Goal: Task Accomplishment & Management: Manage account settings

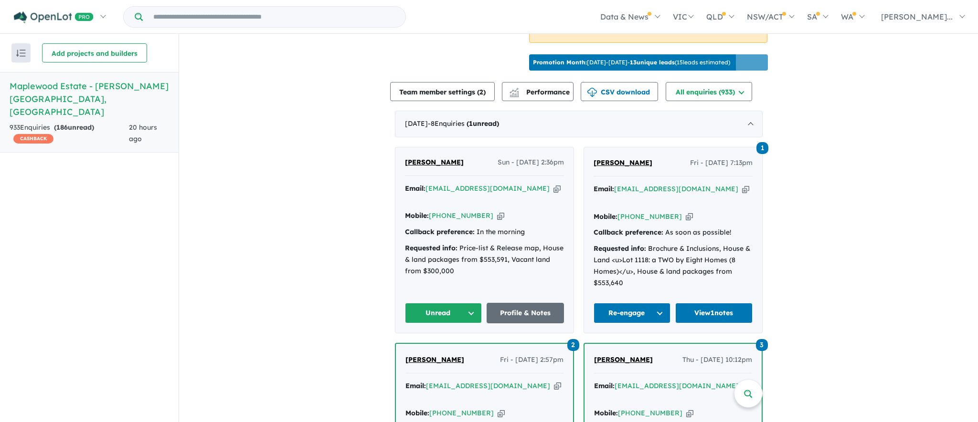
scroll to position [368, 0]
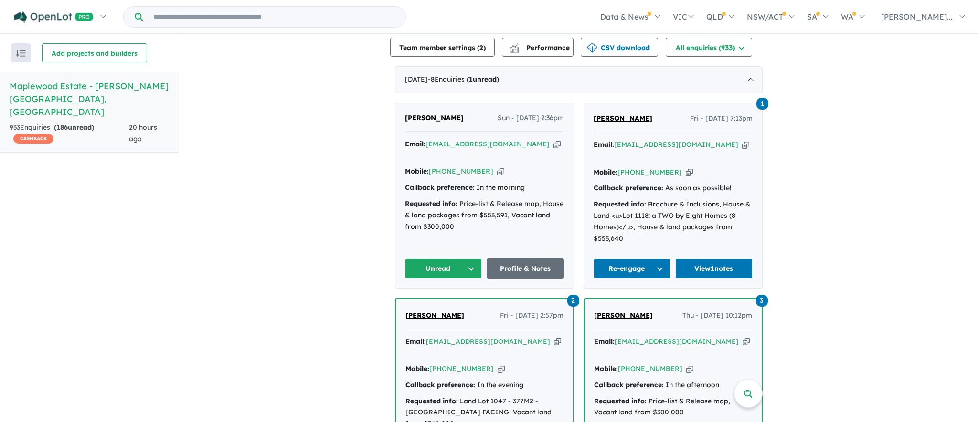
click at [549, 260] on link "Profile & Notes" at bounding box center [524, 269] width 77 height 21
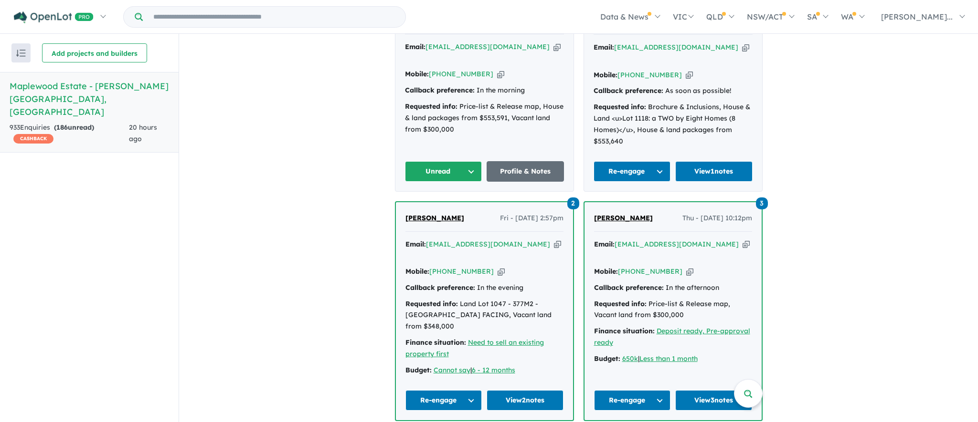
scroll to position [466, 0]
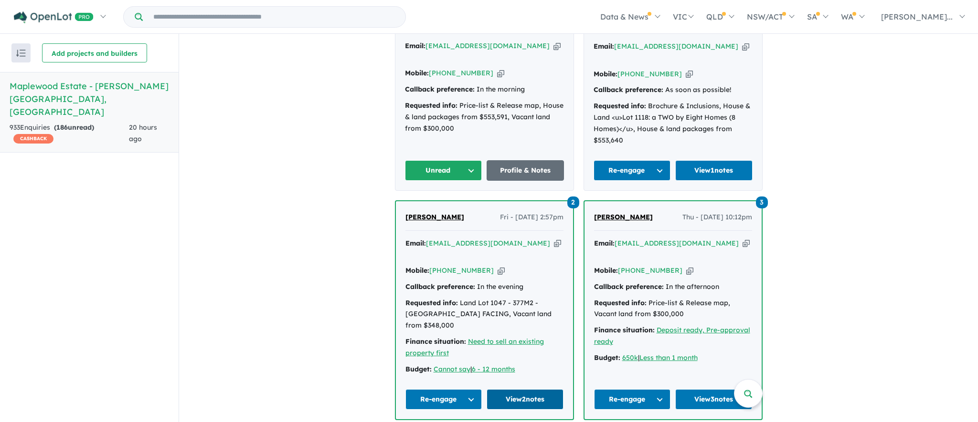
click at [509, 390] on link "View 2 notes" at bounding box center [524, 400] width 77 height 21
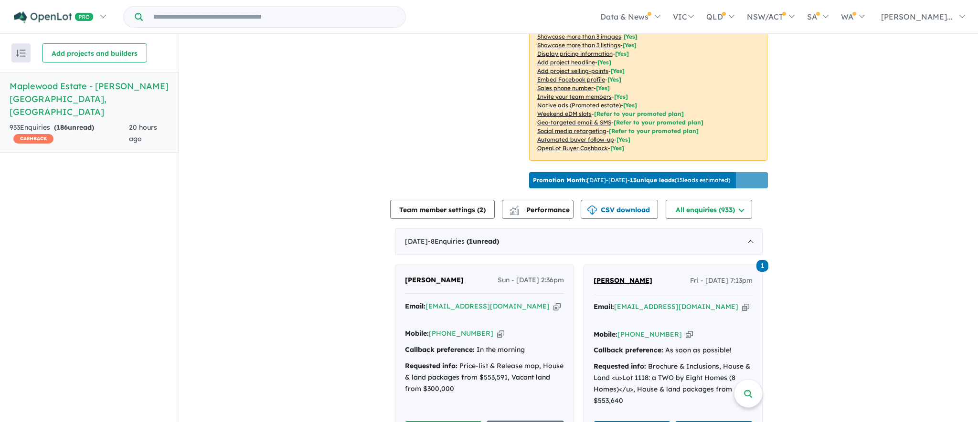
scroll to position [209, 0]
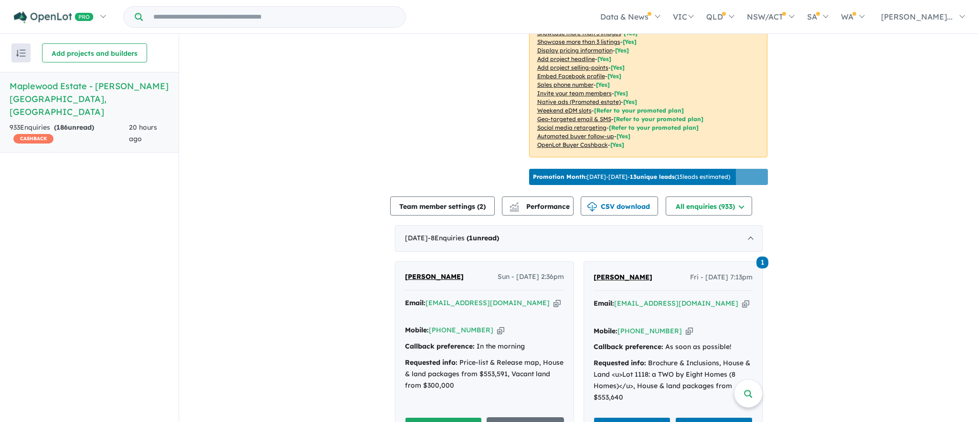
click at [553, 307] on icon "button" at bounding box center [556, 303] width 7 height 10
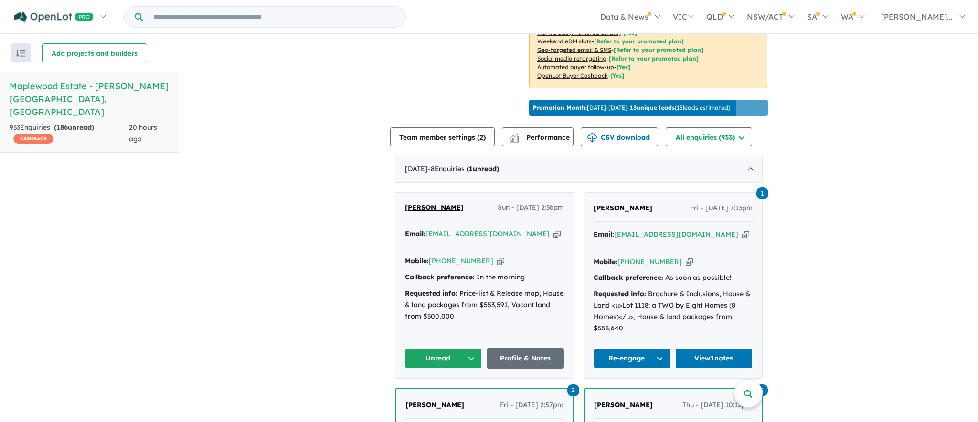
click at [468, 349] on button "Unread" at bounding box center [443, 359] width 77 height 21
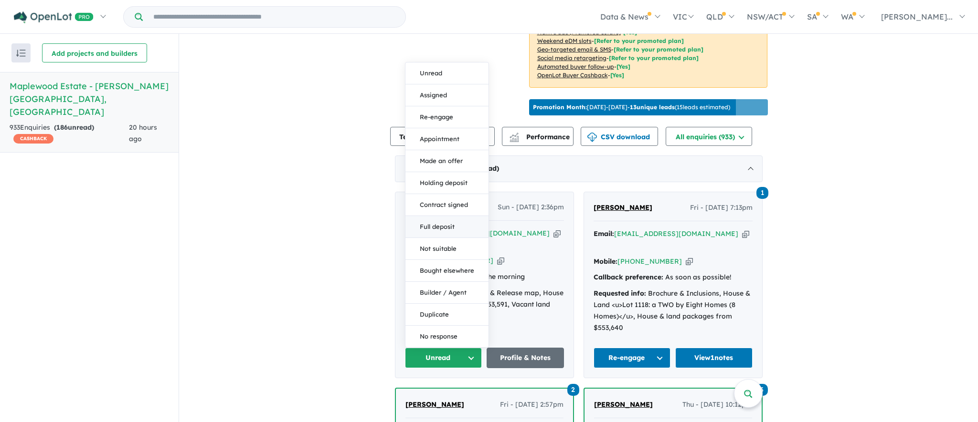
scroll to position [283, 0]
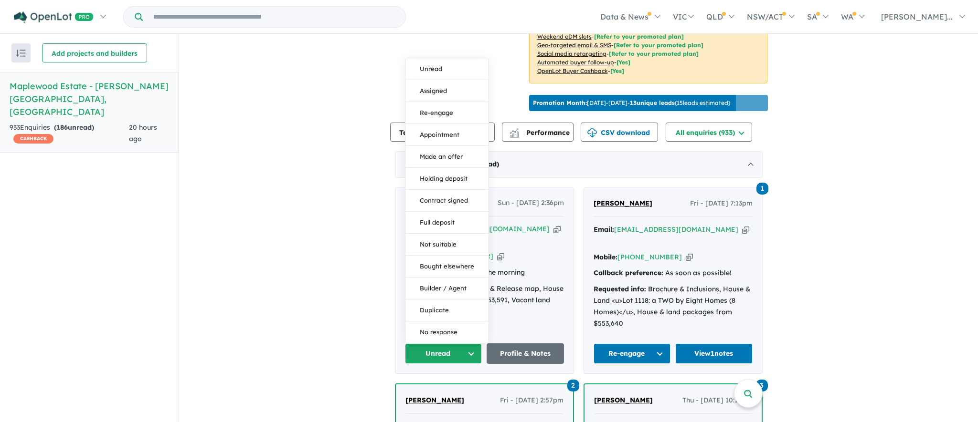
click at [450, 102] on button "Re-engage" at bounding box center [446, 113] width 83 height 22
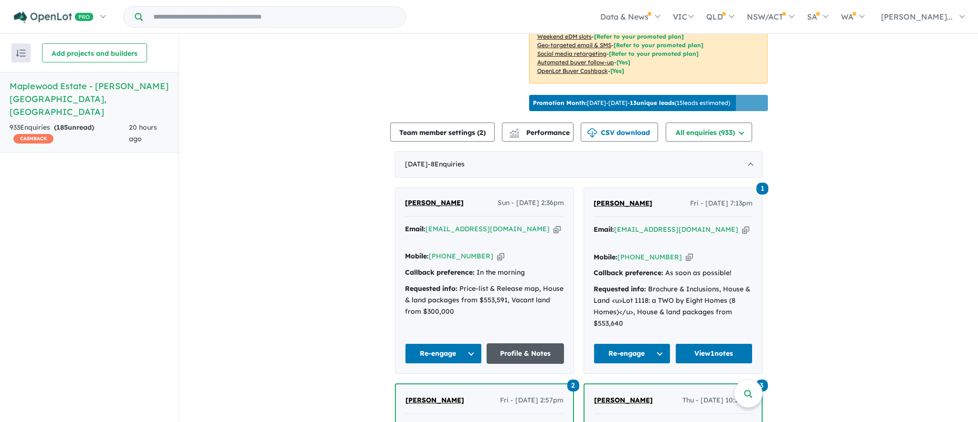
click at [523, 344] on link "Profile & Notes" at bounding box center [524, 354] width 77 height 21
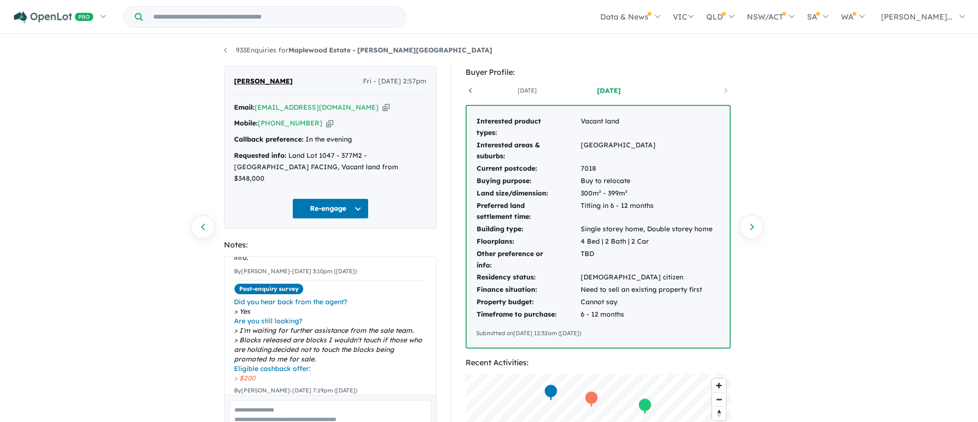
scroll to position [113, 0]
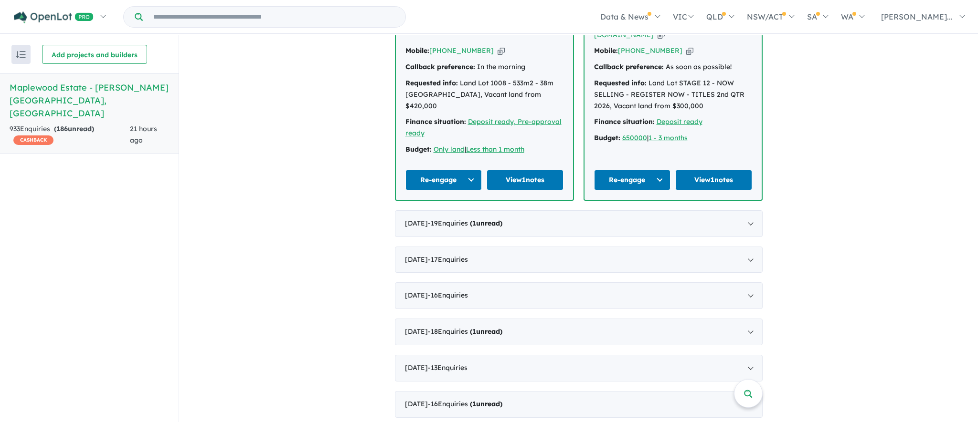
scroll to position [1183, 0]
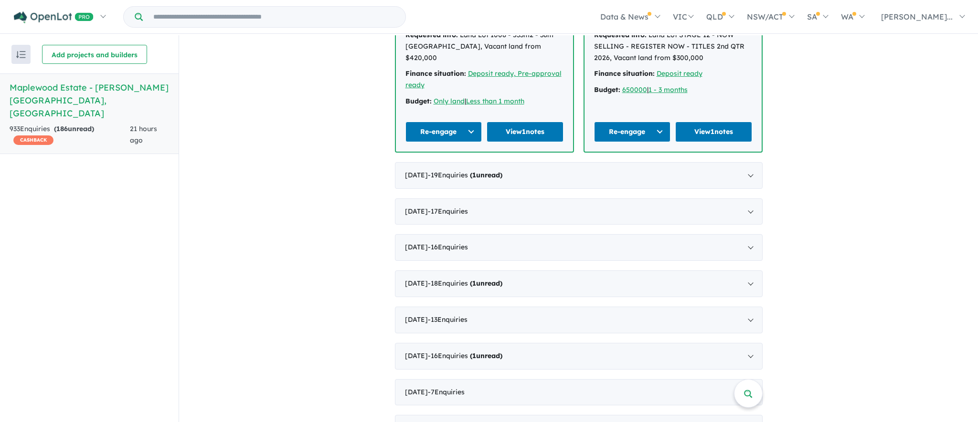
click at [527, 162] on div "August 2025 - 19 Enquir ies ( 1 unread)" at bounding box center [579, 175] width 368 height 27
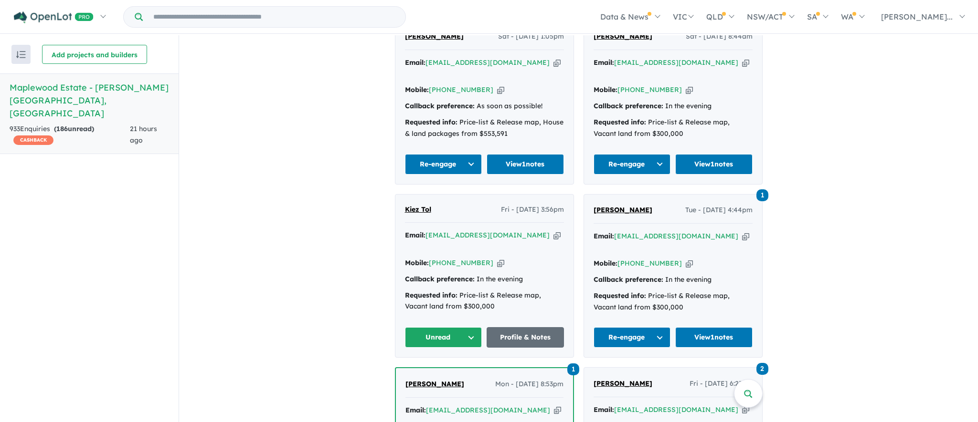
scroll to position [1190, 0]
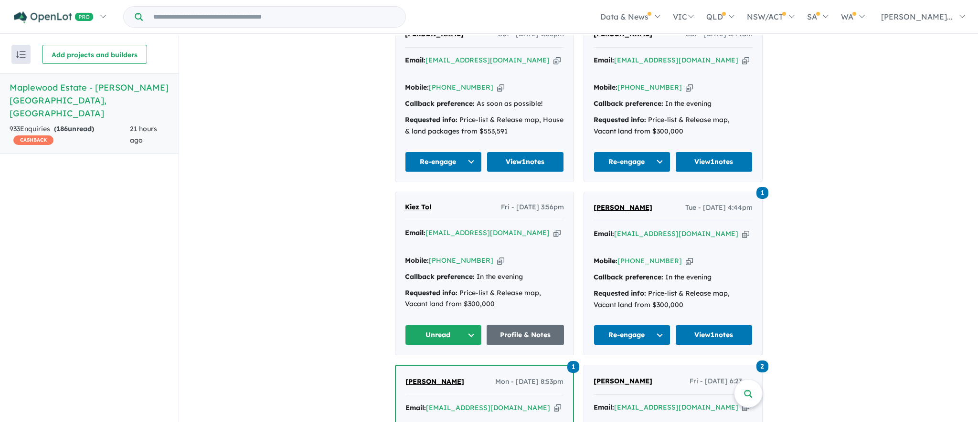
click at [525, 325] on link "Profile & Notes" at bounding box center [524, 335] width 77 height 21
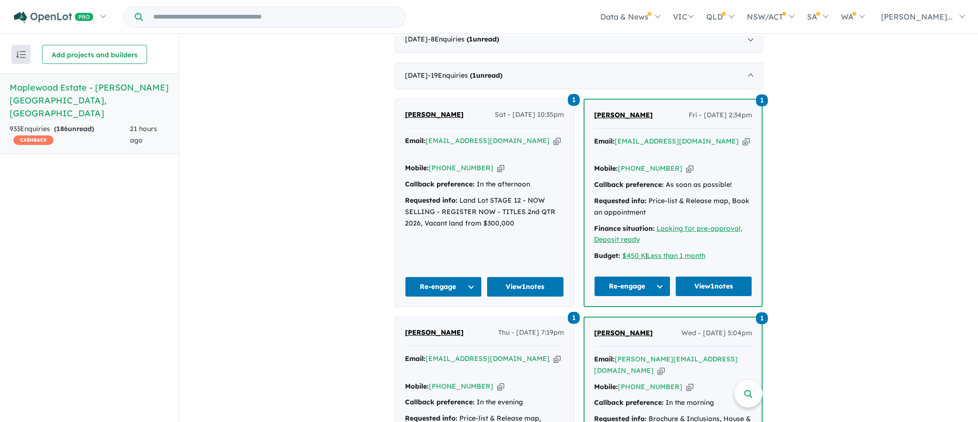
scroll to position [316, 0]
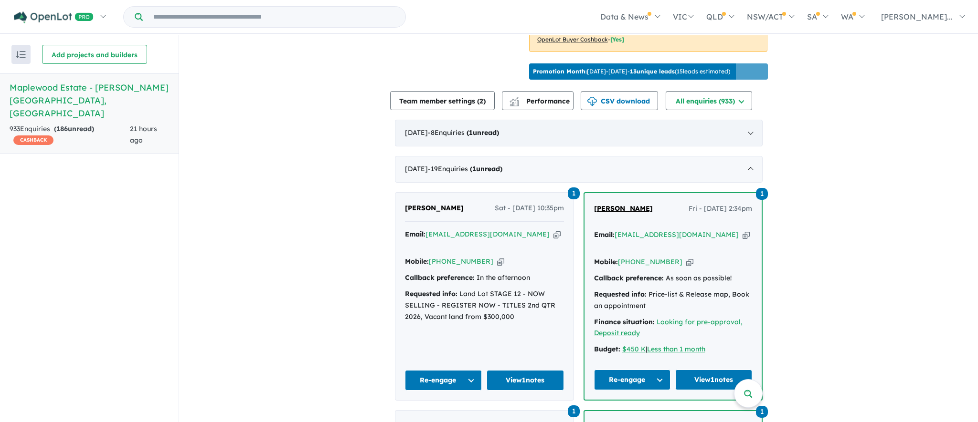
click at [520, 130] on div "September 2025 - 8 Enquir ies ( 1 unread)" at bounding box center [579, 133] width 368 height 27
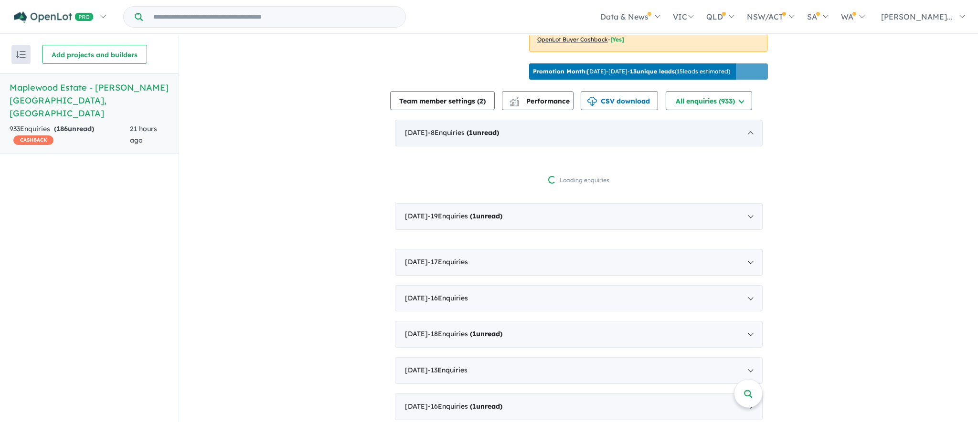
scroll to position [1, 0]
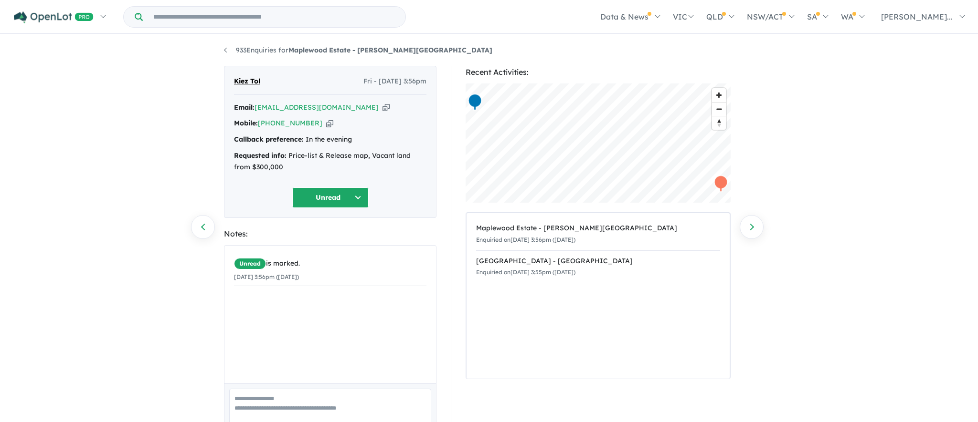
click at [266, 399] on textarea at bounding box center [330, 409] width 202 height 40
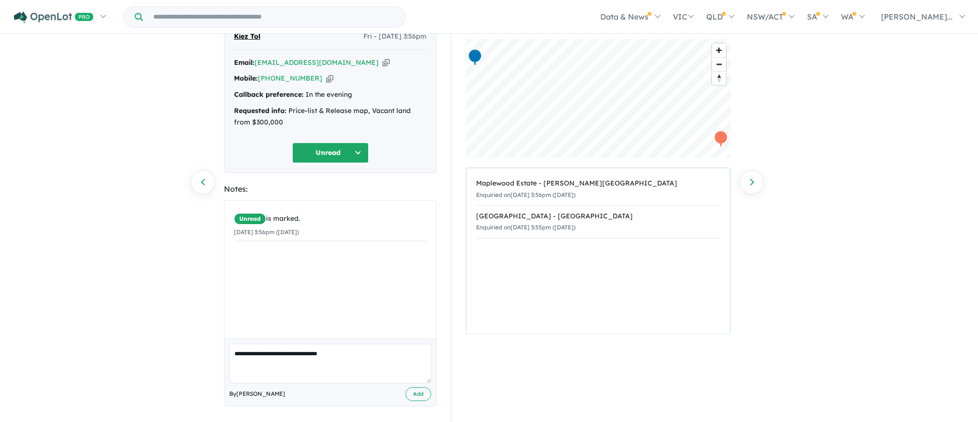
type textarea "**********"
click at [418, 390] on button "Add" at bounding box center [418, 395] width 26 height 14
click at [356, 151] on button "Unread" at bounding box center [330, 153] width 76 height 21
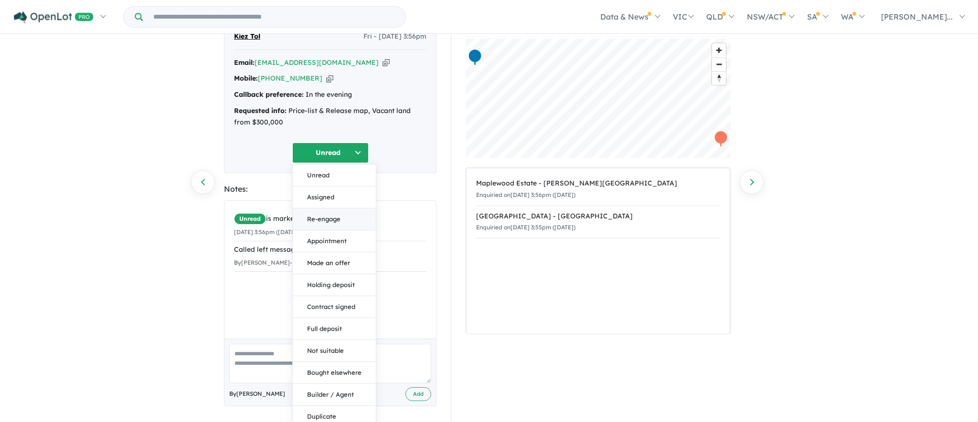
drag, startPoint x: 0, startPoint y: 0, endPoint x: 341, endPoint y: 213, distance: 402.2
click at [341, 213] on button "Re-engage" at bounding box center [334, 220] width 83 height 22
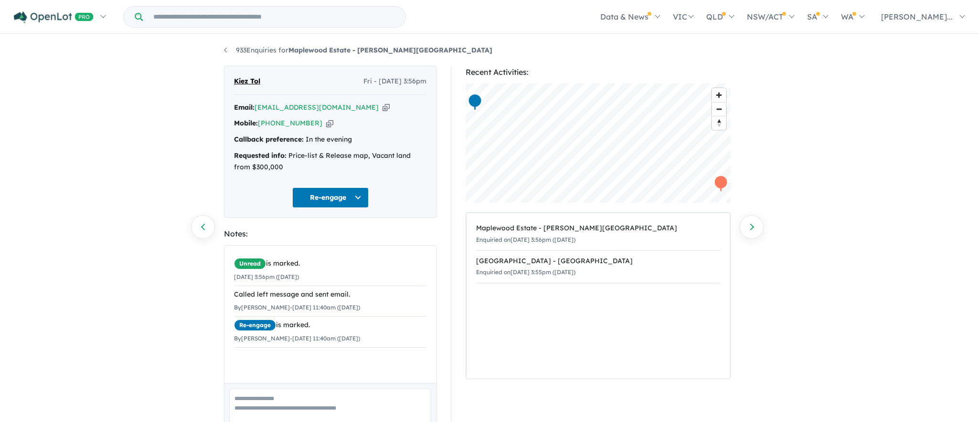
scroll to position [0, 0]
click at [382, 106] on icon "button" at bounding box center [385, 108] width 7 height 10
click at [326, 123] on icon "button" at bounding box center [329, 123] width 7 height 10
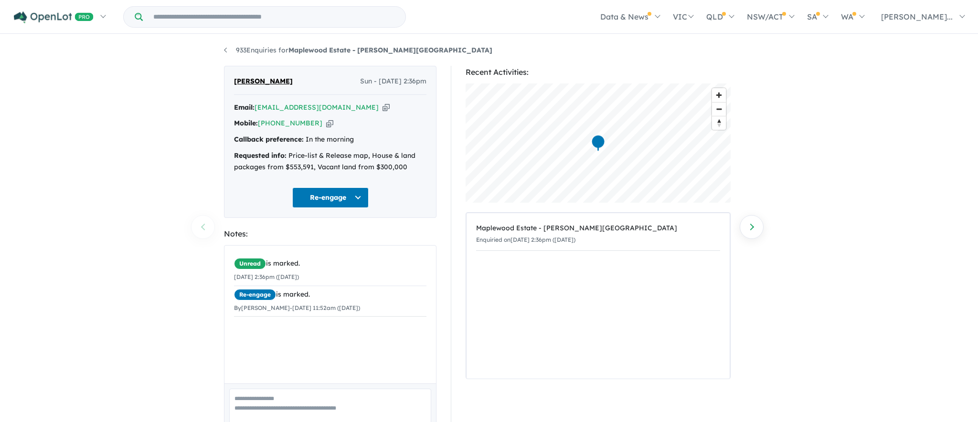
click at [272, 391] on textarea at bounding box center [330, 409] width 202 height 40
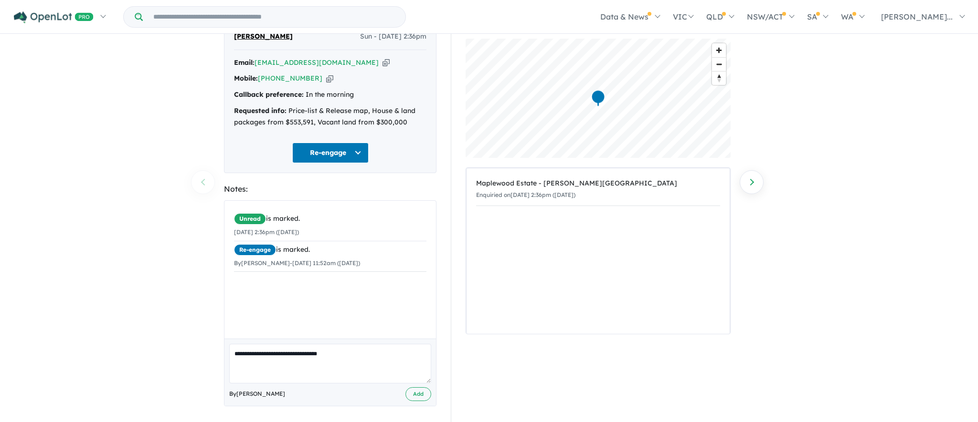
type textarea "**********"
click at [420, 390] on button "Add" at bounding box center [418, 395] width 26 height 14
click at [321, 61] on a%20Maplewood%20Estate%20-%20Melton%20South"] "[EMAIL_ADDRESS][DOMAIN_NAME]" at bounding box center [316, 62] width 124 height 9
click at [382, 63] on icon "button" at bounding box center [385, 63] width 7 height 10
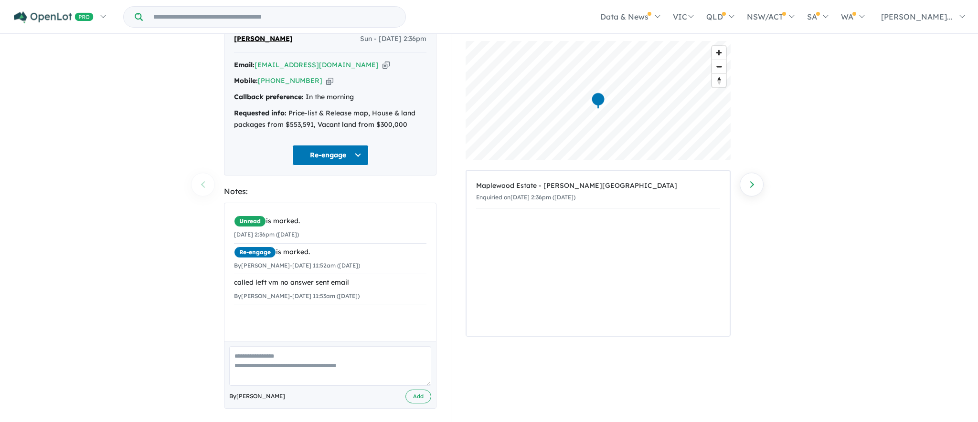
scroll to position [43, 0]
